Goal: Book appointment/travel/reservation

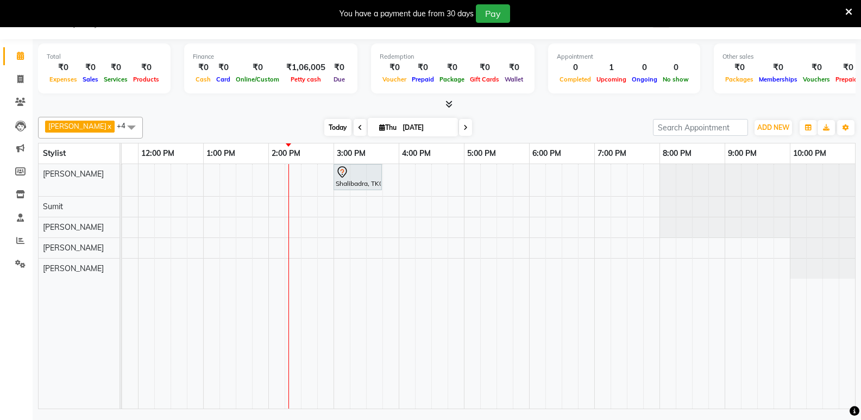
click at [333, 128] on span "Today" at bounding box center [337, 127] width 27 height 17
click at [358, 128] on icon at bounding box center [360, 127] width 4 height 7
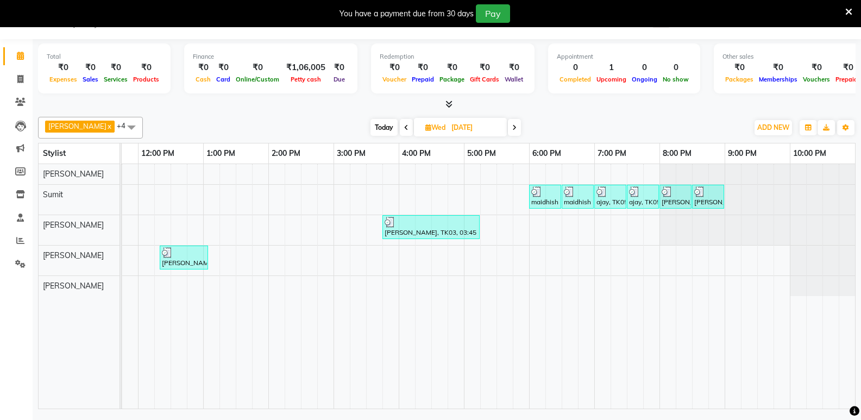
click at [383, 127] on span "Today" at bounding box center [383, 127] width 27 height 17
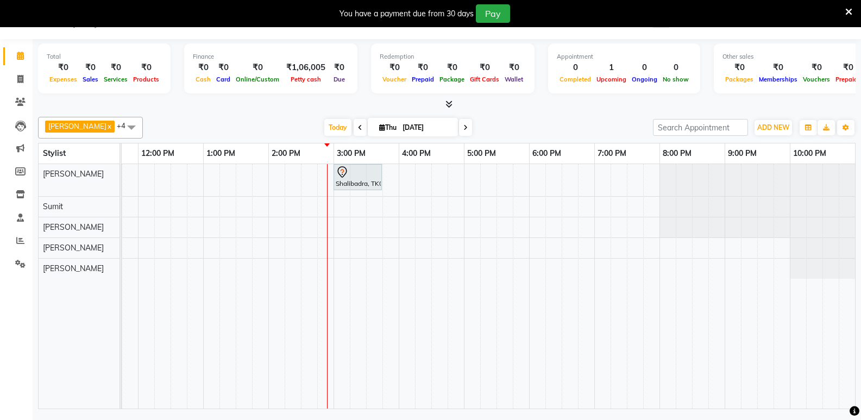
click at [467, 128] on span at bounding box center [465, 127] width 13 height 17
type input "[DATE]"
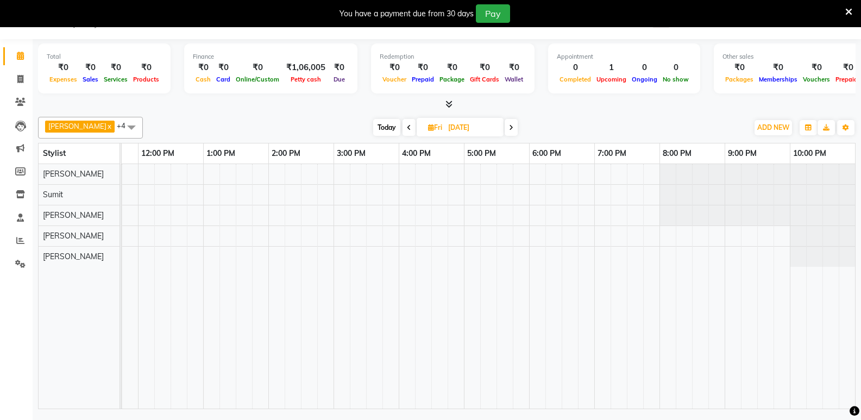
click at [125, 124] on span at bounding box center [132, 127] width 22 height 21
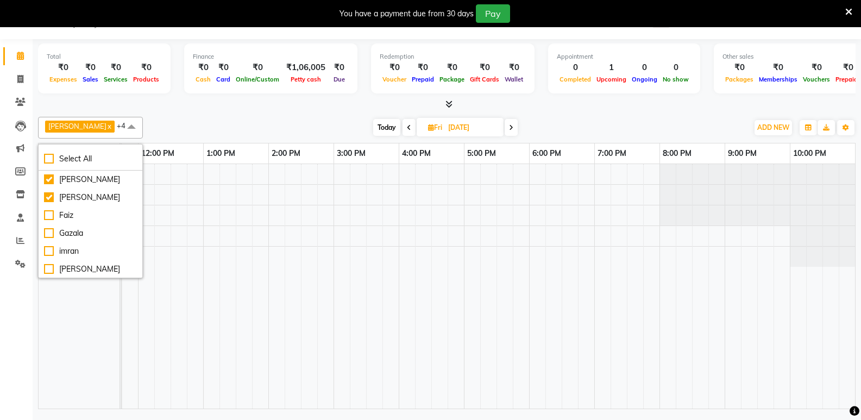
click at [80, 335] on div "[PERSON_NAME]" at bounding box center [90, 340] width 93 height 11
checkbox input "true"
click at [277, 201] on div at bounding box center [366, 286] width 978 height 244
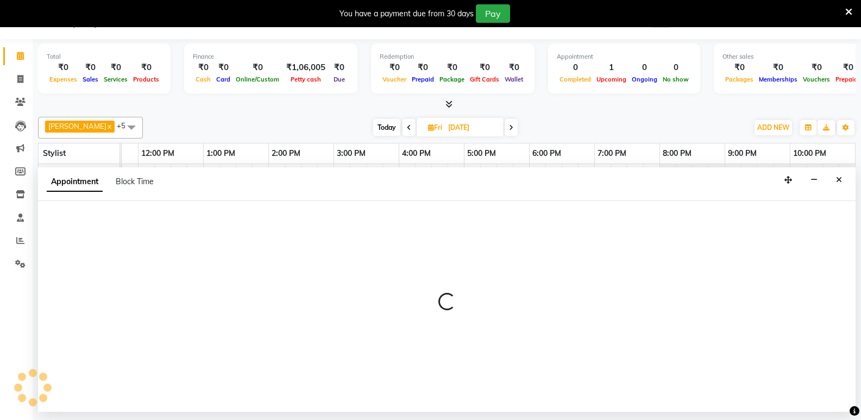
select select "88186"
select select "tentative"
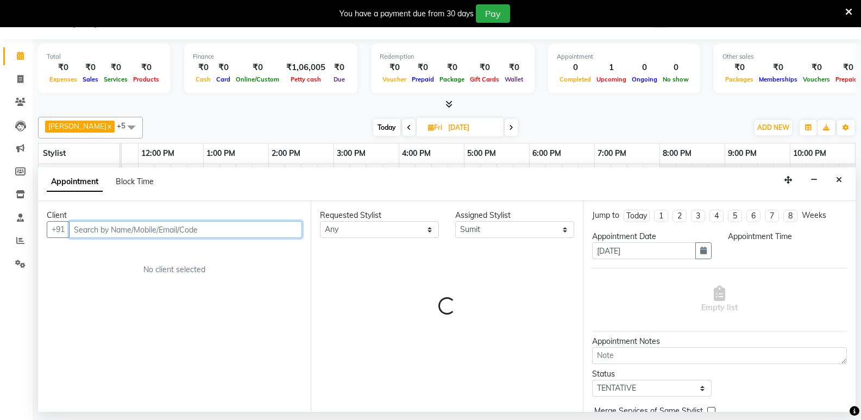
select select "840"
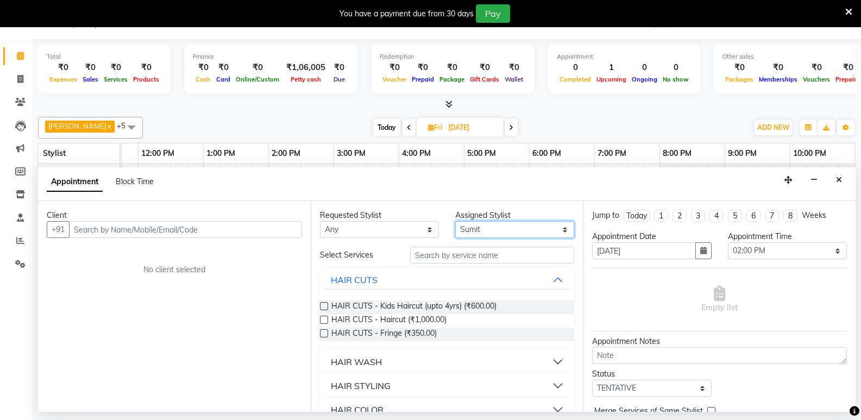
click at [499, 227] on select "Select [PERSON_NAME] [PERSON_NAME] [PERSON_NAME] [PERSON_NAME] [PERSON_NAME] [P…" at bounding box center [514, 229] width 119 height 17
select select "88187"
click at [455, 221] on select "Select [PERSON_NAME] [PERSON_NAME] [PERSON_NAME] [PERSON_NAME] [PERSON_NAME] [P…" at bounding box center [514, 229] width 119 height 17
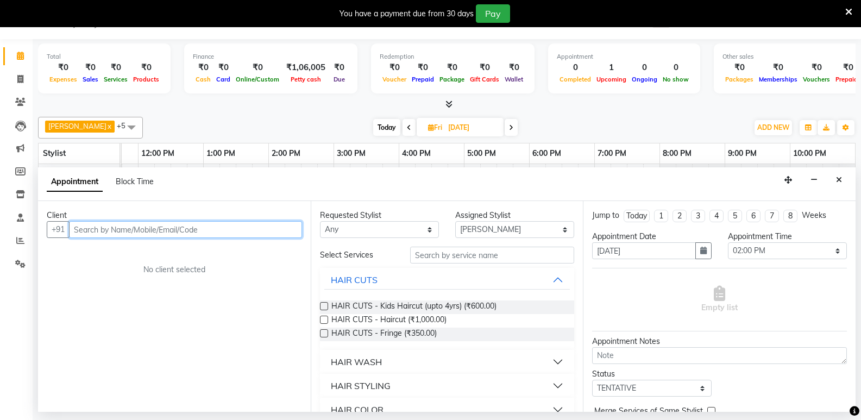
click at [282, 227] on input "text" at bounding box center [185, 229] width 233 height 17
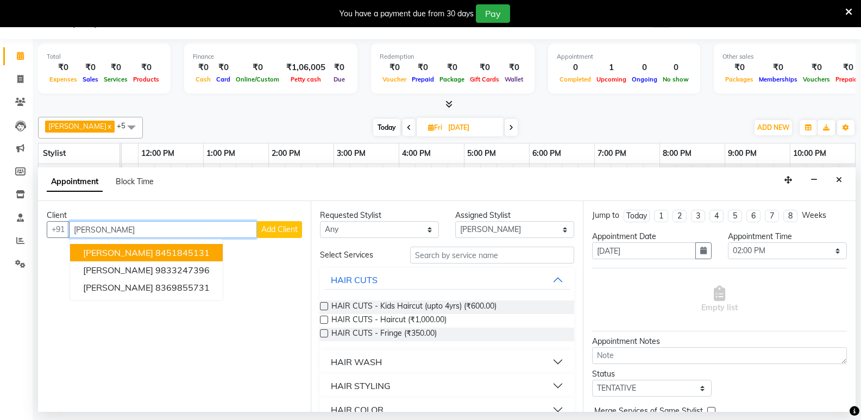
click at [155, 254] on ngb-highlight "8451845131" at bounding box center [182, 252] width 54 height 11
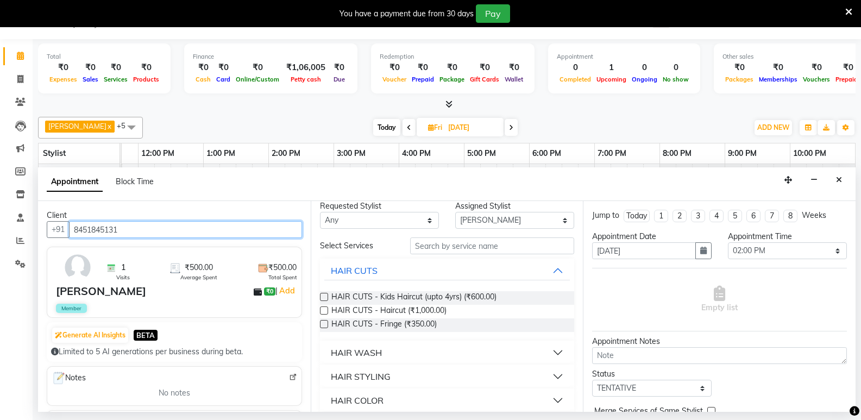
scroll to position [0, 0]
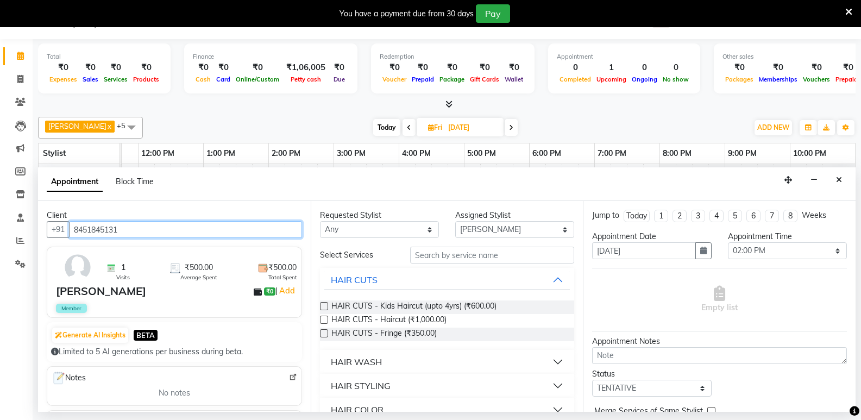
type input "8451845131"
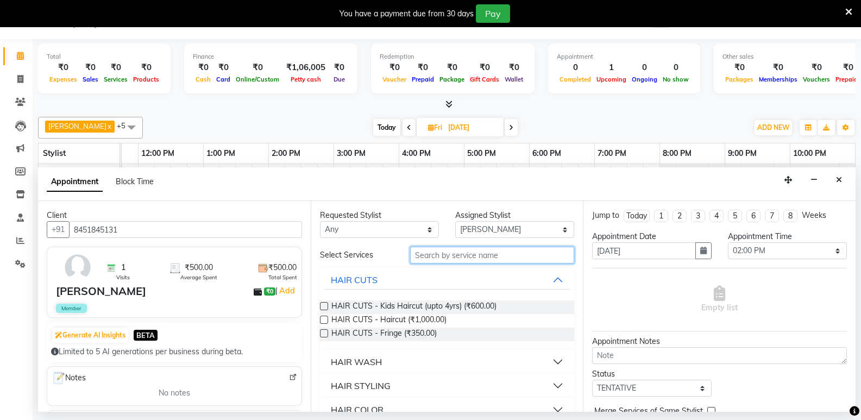
click at [466, 255] on input "text" at bounding box center [492, 255] width 164 height 17
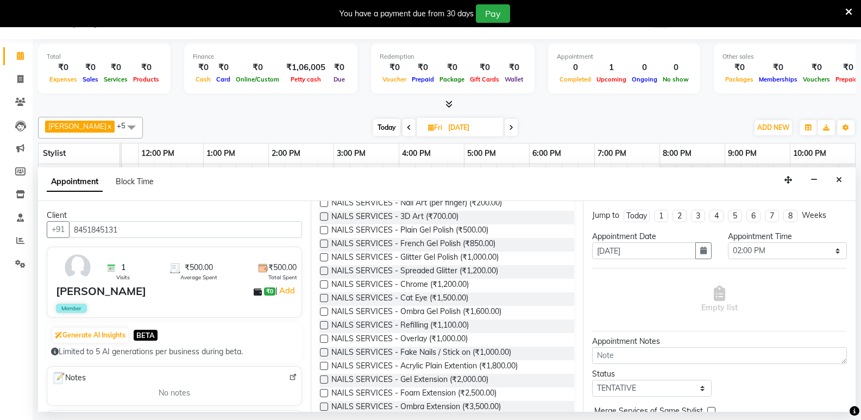
scroll to position [163, 0]
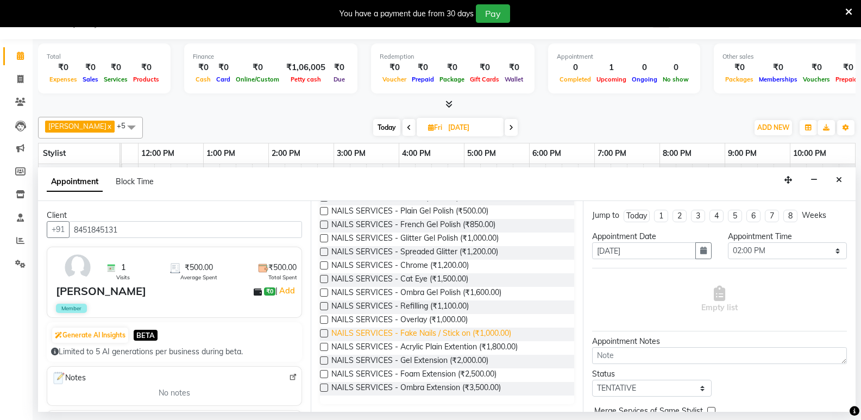
type input "nail"
click at [451, 336] on span "NAILS SERVICES - Fake Nails / Stick on (₹1,000.00)" at bounding box center [421, 335] width 180 height 14
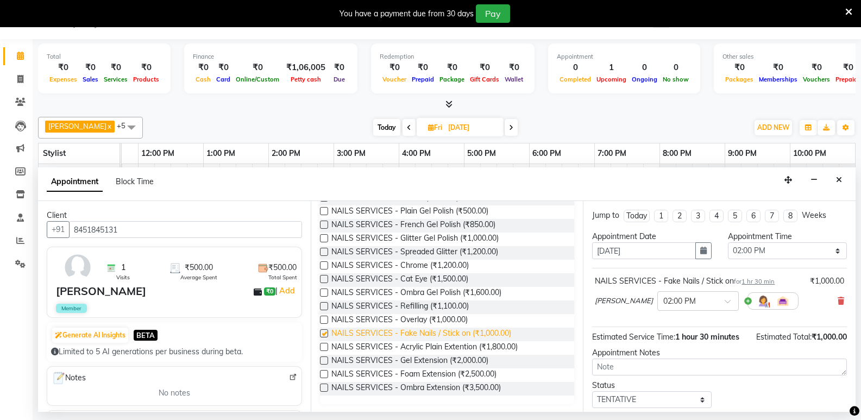
checkbox input "false"
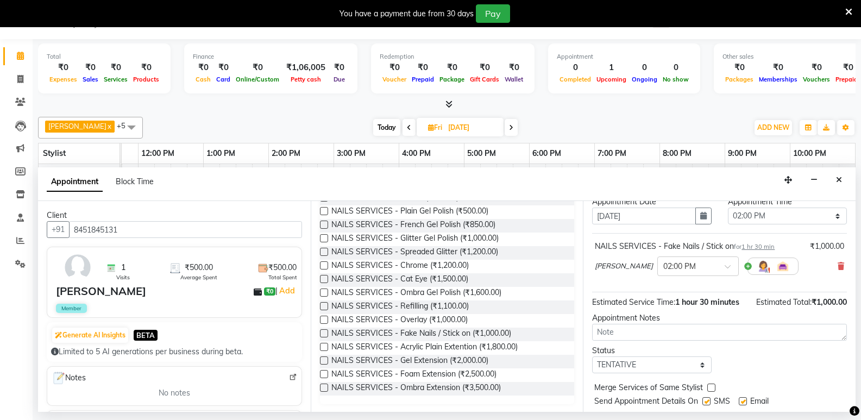
scroll to position [65, 0]
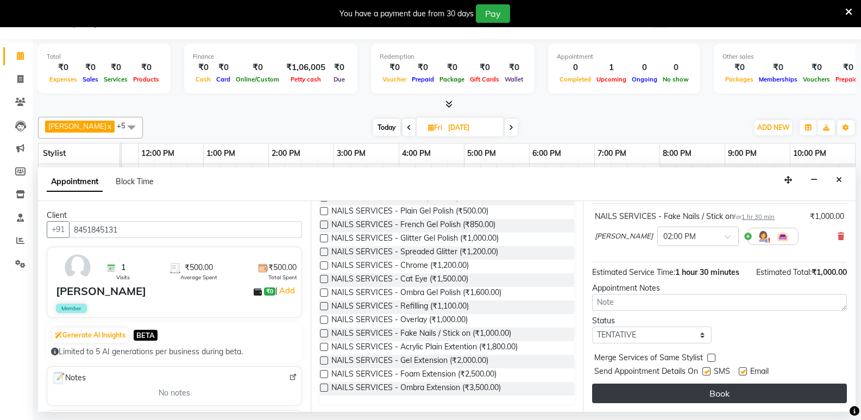
click at [729, 392] on button "Book" at bounding box center [719, 393] width 255 height 20
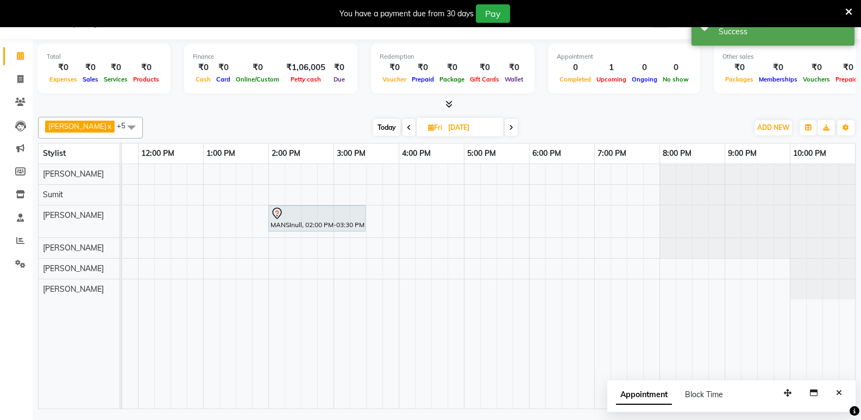
scroll to position [0, 0]
